Goal: Task Accomplishment & Management: Use online tool/utility

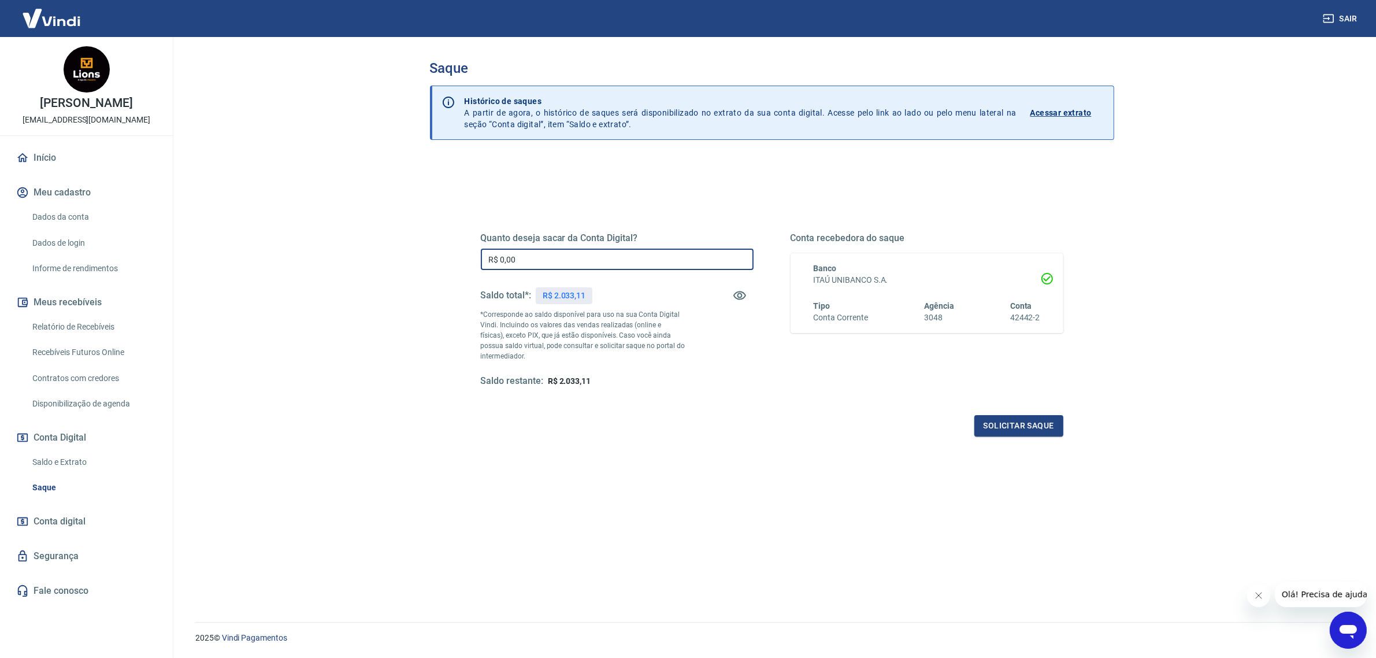
drag, startPoint x: 619, startPoint y: 254, endPoint x: 405, endPoint y: 249, distance: 214.0
click at [405, 249] on div "Saque Histórico de saques A partir de agora, o histórico de saques será disponi…" at bounding box center [772, 322] width 740 height 571
type input "R$ 2.000,00"
click at [1038, 419] on button "Solicitar saque" at bounding box center [1019, 425] width 89 height 21
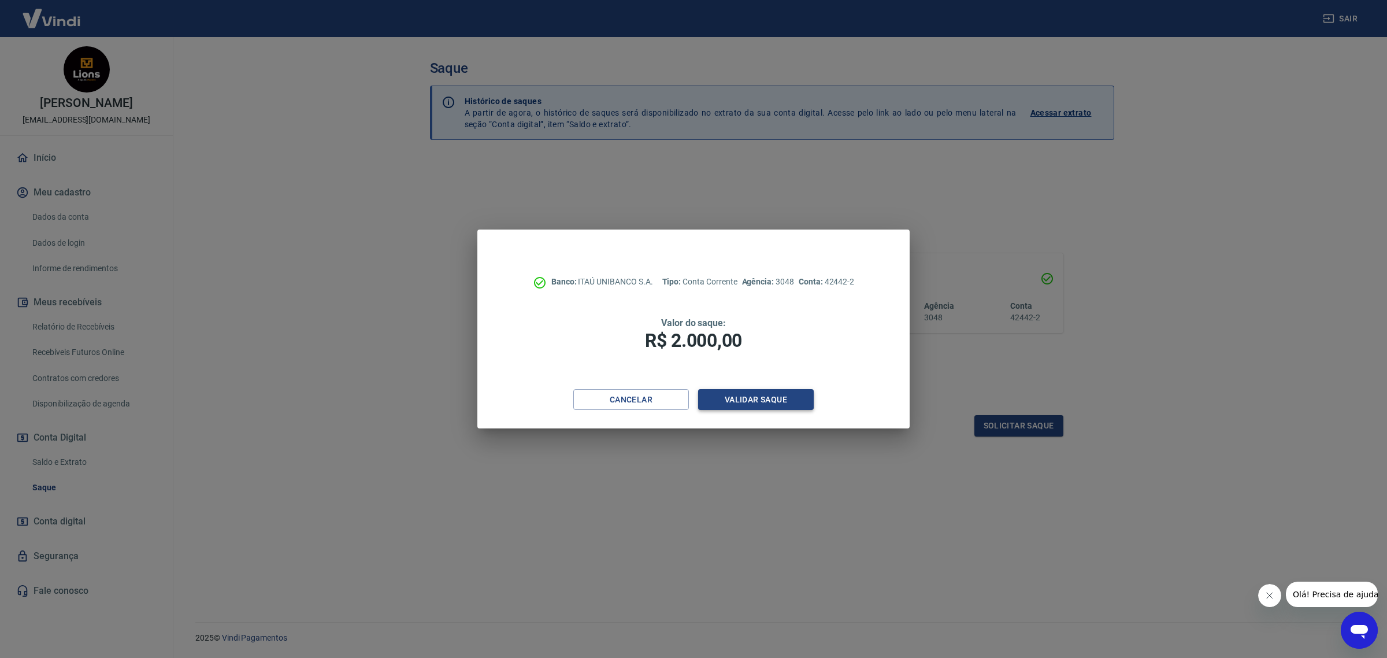
click at [749, 405] on button "Validar saque" at bounding box center [756, 399] width 116 height 21
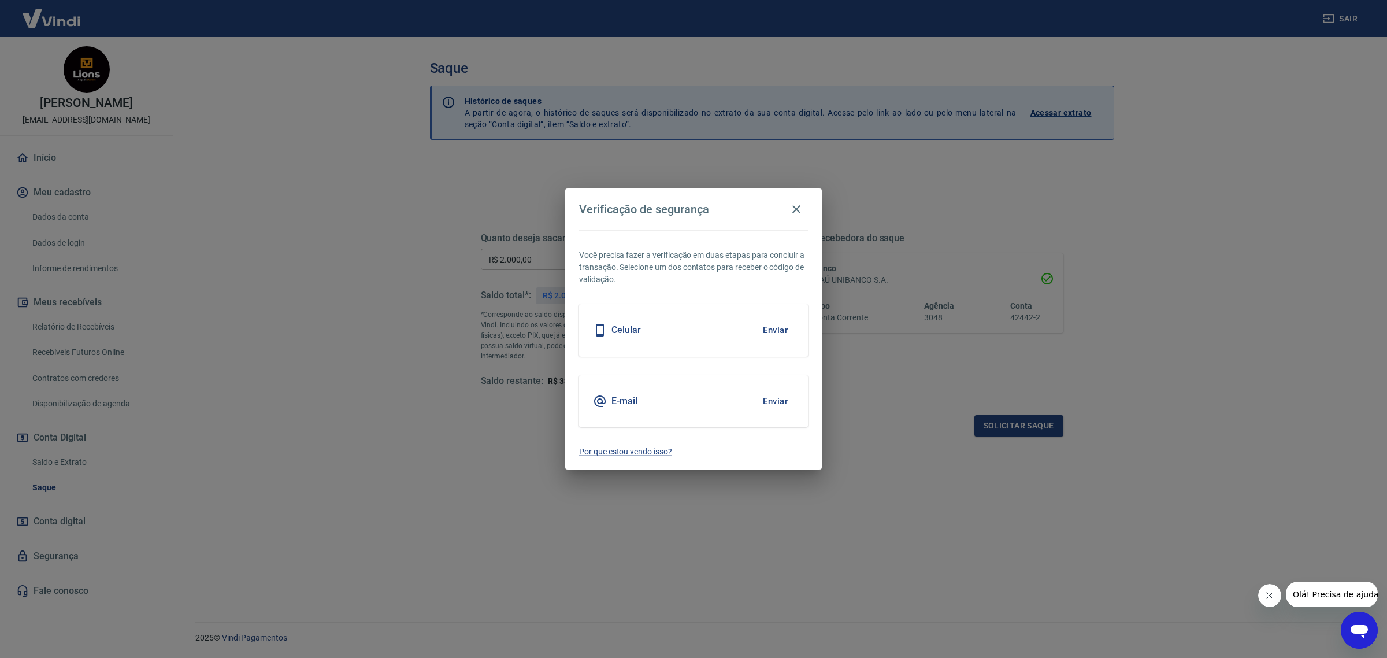
click at [779, 325] on button "Enviar" at bounding box center [776, 330] width 38 height 24
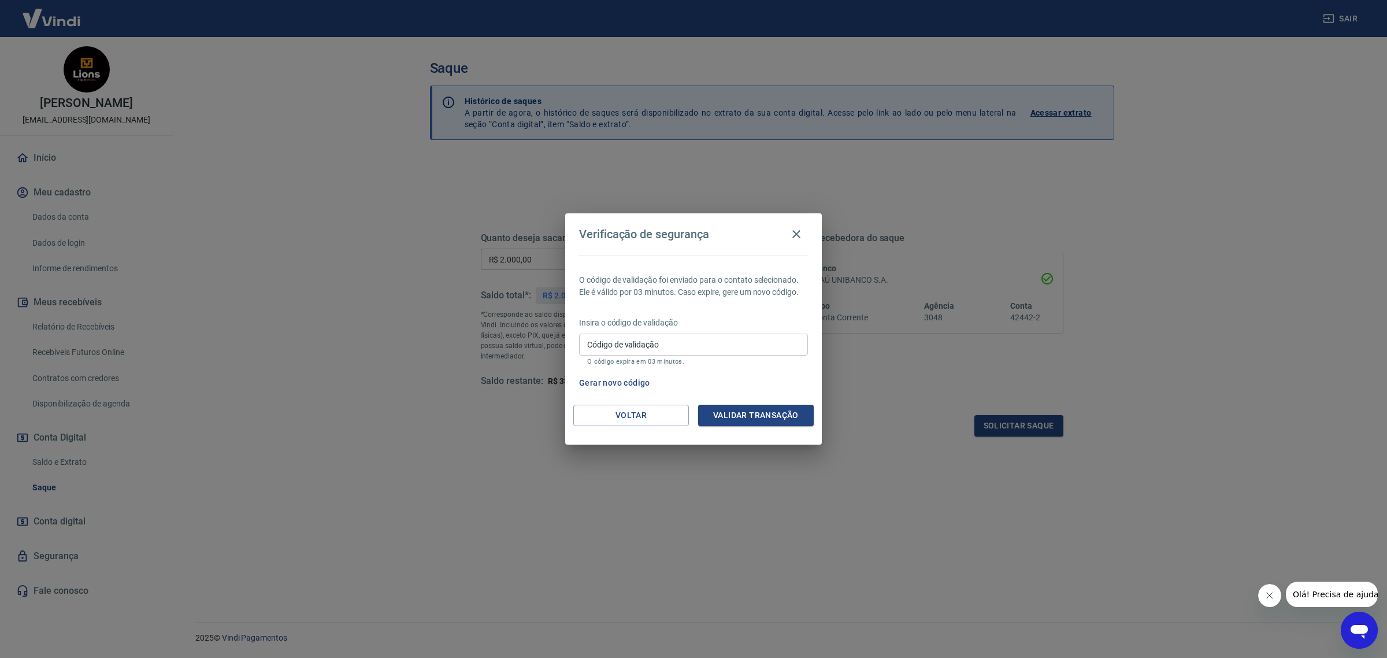
click at [698, 354] on input "Código de validação" at bounding box center [693, 344] width 229 height 21
type input "166678"
click at [772, 418] on button "Validar transação" at bounding box center [756, 415] width 116 height 21
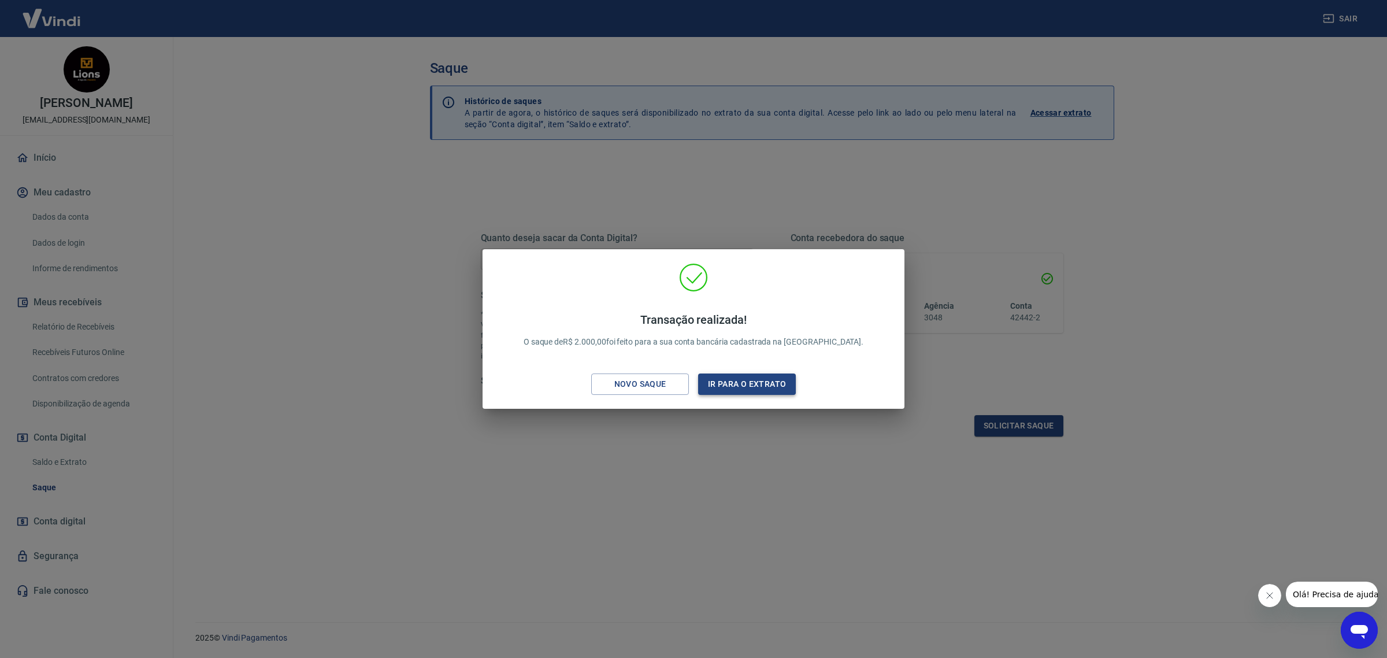
click at [730, 380] on button "Ir para o extrato" at bounding box center [747, 383] width 98 height 21
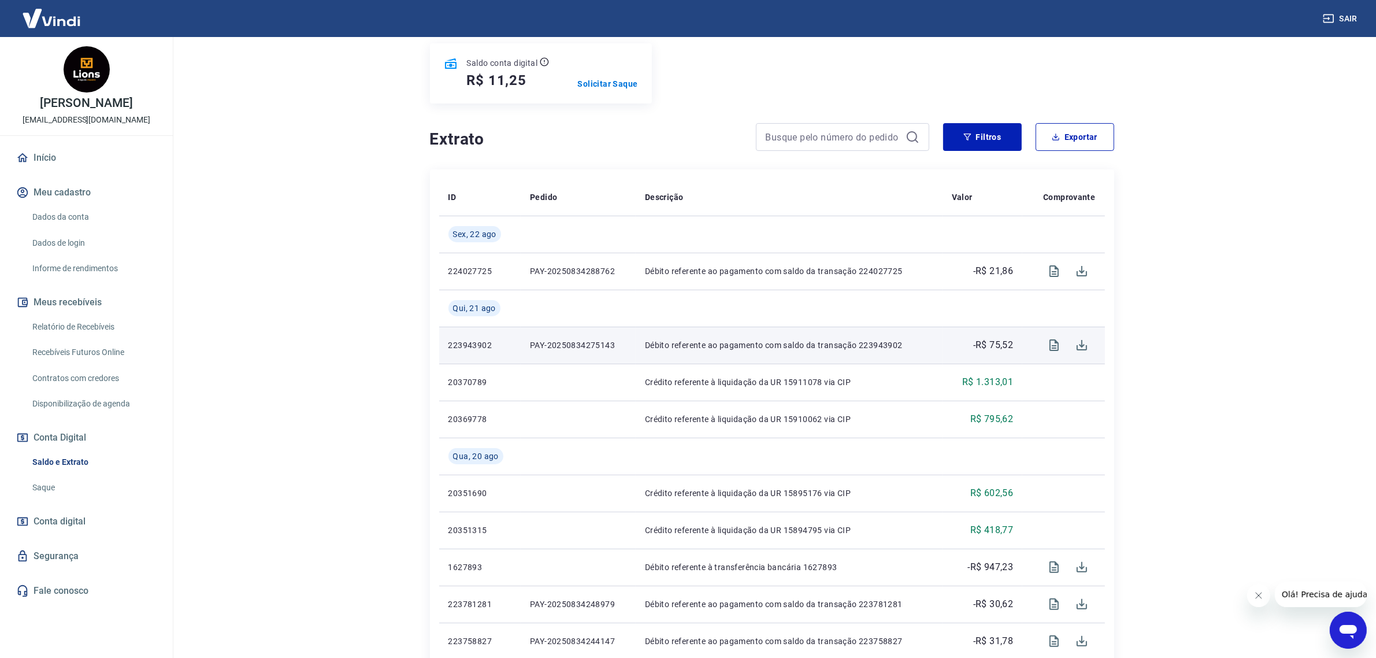
scroll to position [72, 0]
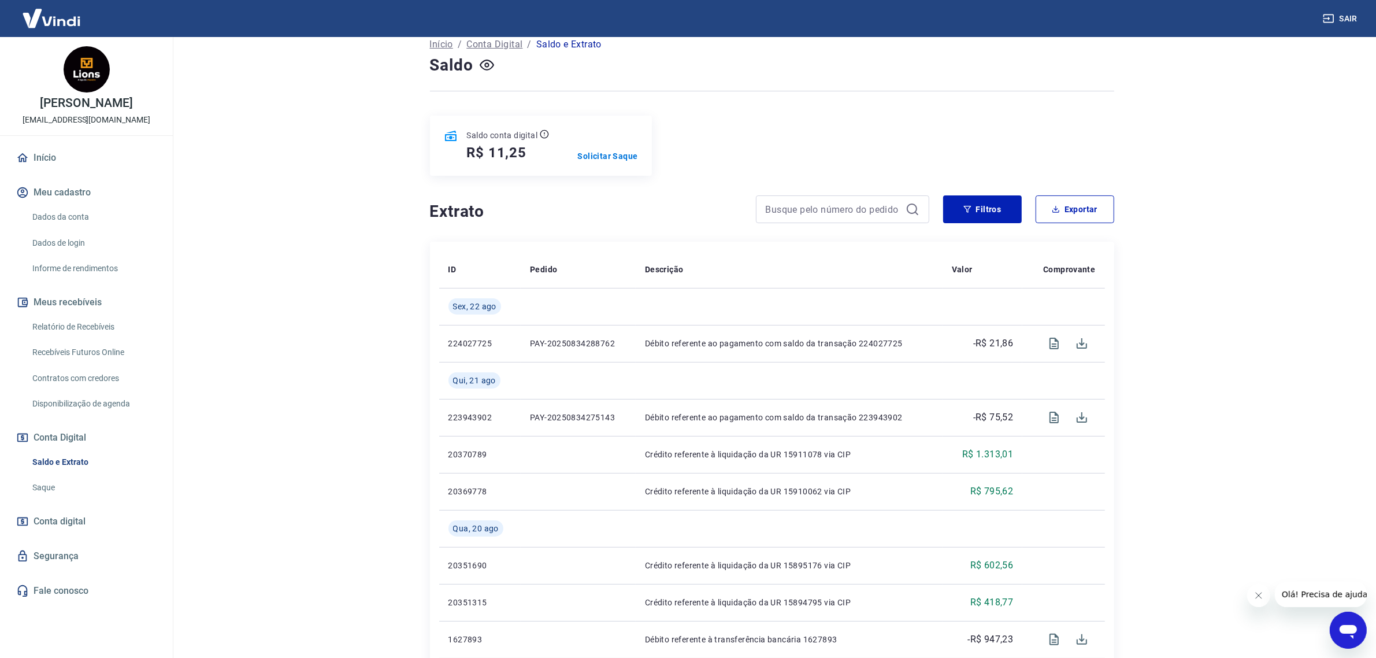
click at [72, 160] on link "Início" at bounding box center [86, 157] width 145 height 25
